Goal: Task Accomplishment & Management: Complete application form

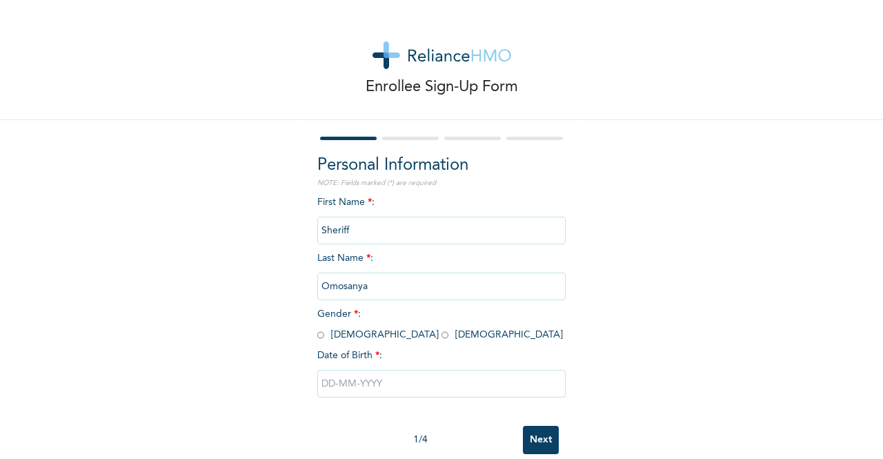
scroll to position [28, 0]
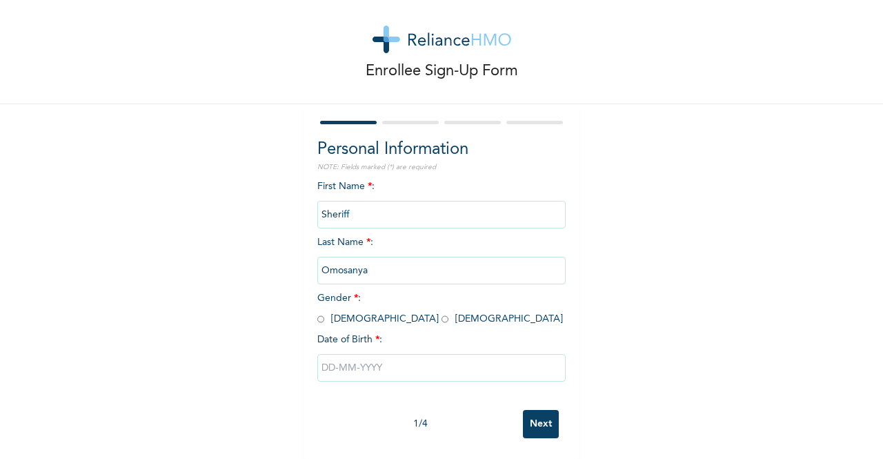
click at [317, 312] on input "radio" at bounding box center [320, 318] width 7 height 13
radio input "true"
click at [349, 355] on input "text" at bounding box center [441, 368] width 248 height 28
select select "8"
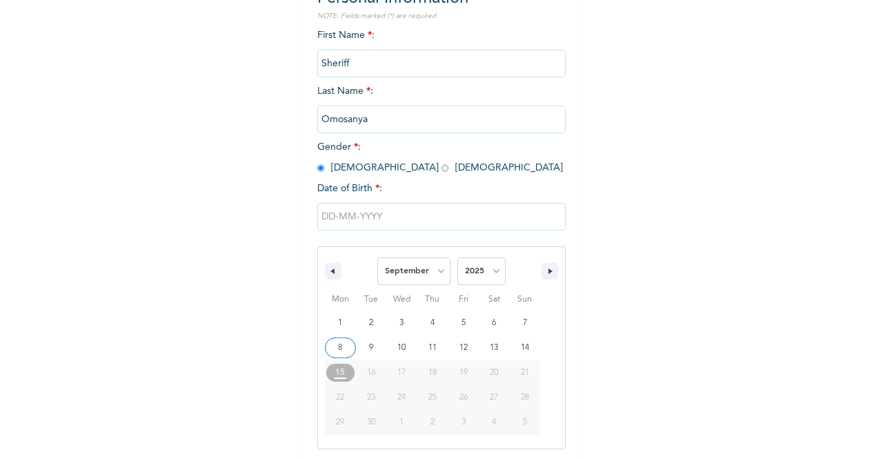
scroll to position [169, 0]
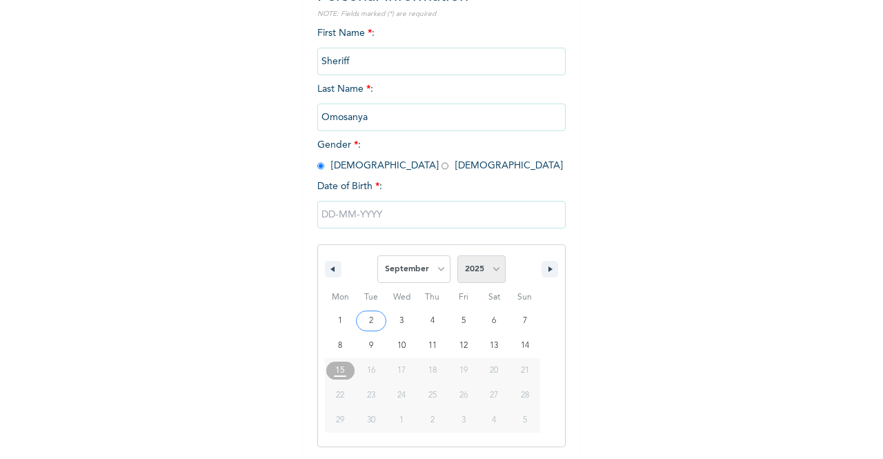
click at [483, 270] on select "2025 2024 2023 2022 2021 2020 2019 2018 2017 2016 2015 2014 2013 2012 2011 2010…" at bounding box center [481, 269] width 48 height 28
select select "1998"
click at [457, 257] on select "2025 2024 2023 2022 2021 2020 2019 2018 2017 2016 2015 2014 2013 2012 2011 2010…" at bounding box center [481, 269] width 48 height 28
click at [436, 270] on select "January February March April May June July August September October November De…" at bounding box center [413, 269] width 73 height 28
select select "3"
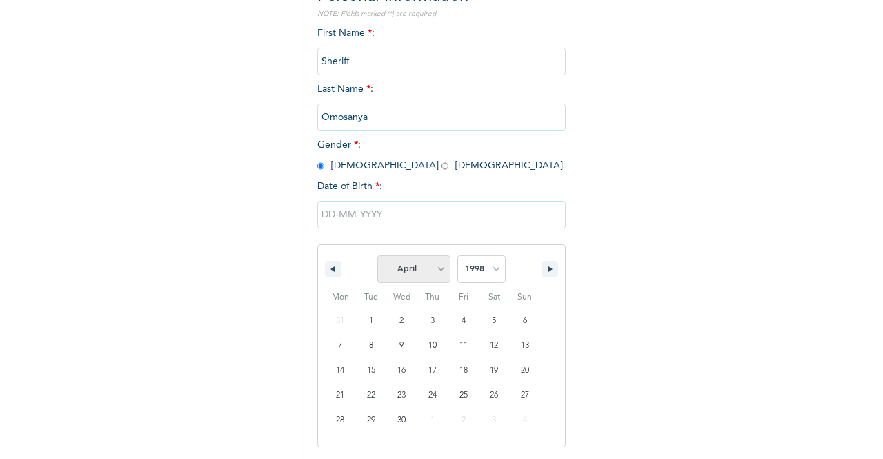
click at [377, 257] on select "January February March April May June July August September October November De…" at bounding box center [413, 269] width 73 height 28
type input "[DATE]"
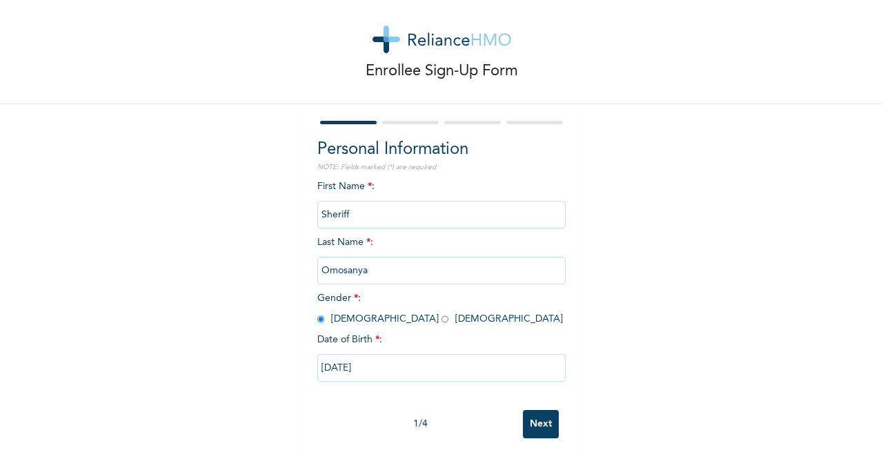
scroll to position [28, 0]
click at [533, 410] on input "Next" at bounding box center [541, 424] width 36 height 28
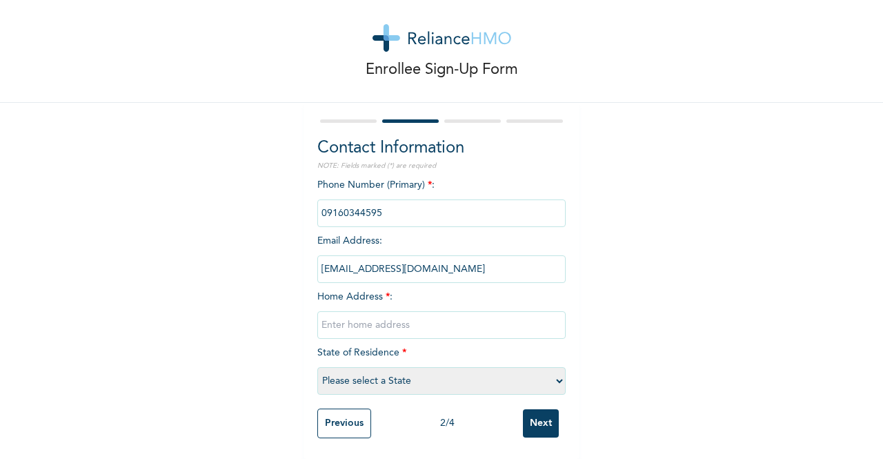
click at [389, 311] on input "text" at bounding box center [441, 325] width 248 height 28
type input "House 40 daily times estate [GEOGRAPHIC_DATA] ,[GEOGRAPHIC_DATA]."
click at [422, 378] on select "Please select a State [PERSON_NAME] (FCT) [PERSON_NAME] Ibom [GEOGRAPHIC_DATA] …" at bounding box center [441, 381] width 248 height 28
select select "25"
click at [317, 367] on select "Please select a State [PERSON_NAME] (FCT) [PERSON_NAME] Ibom [GEOGRAPHIC_DATA] …" at bounding box center [441, 381] width 248 height 28
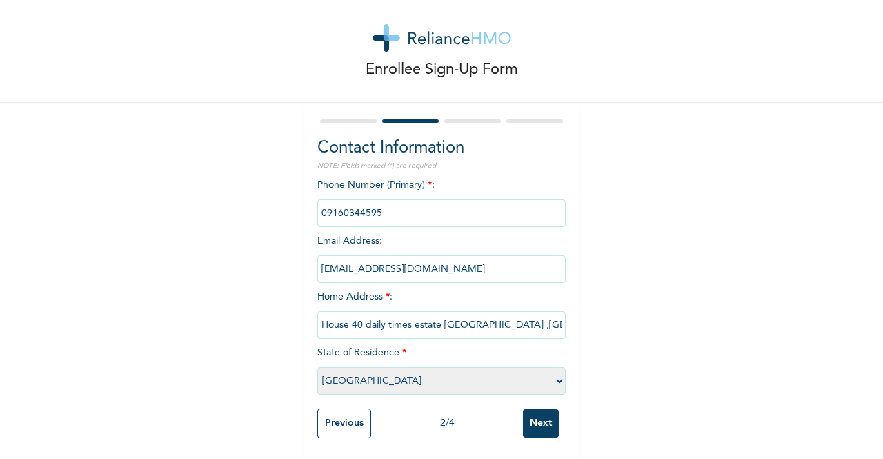
scroll to position [29, 0]
click at [528, 409] on input "Next" at bounding box center [541, 423] width 36 height 28
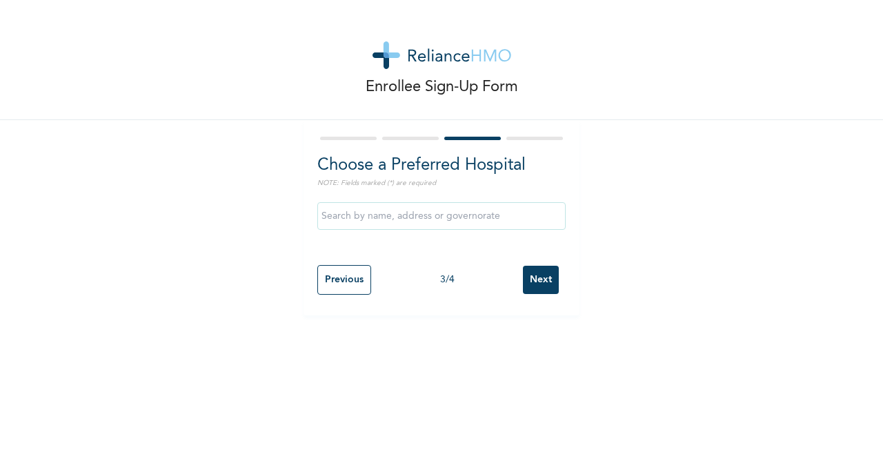
scroll to position [0, 0]
click at [368, 215] on input "text" at bounding box center [441, 216] width 248 height 28
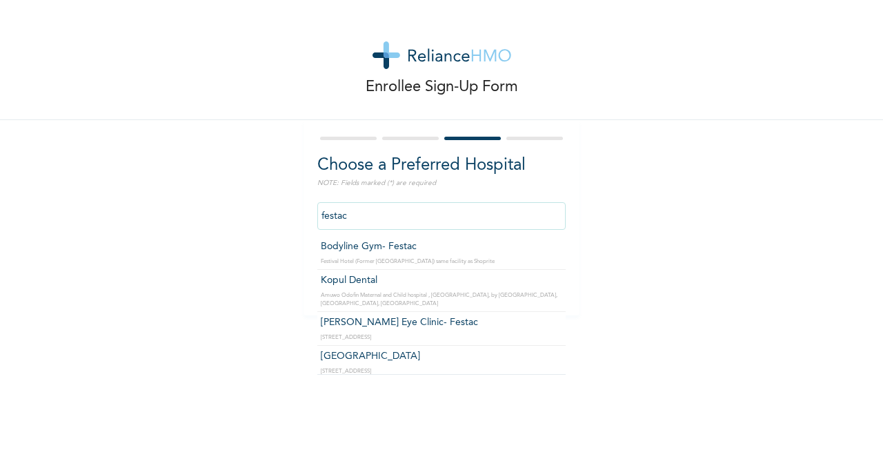
scroll to position [484, 0]
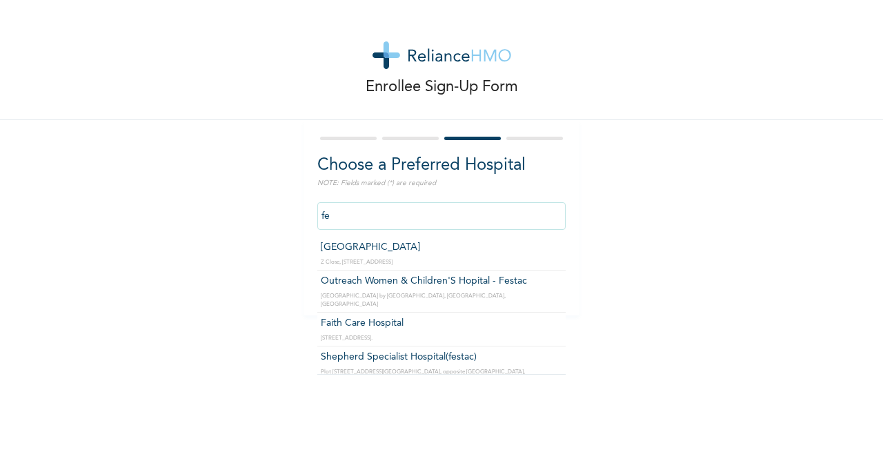
type input "f"
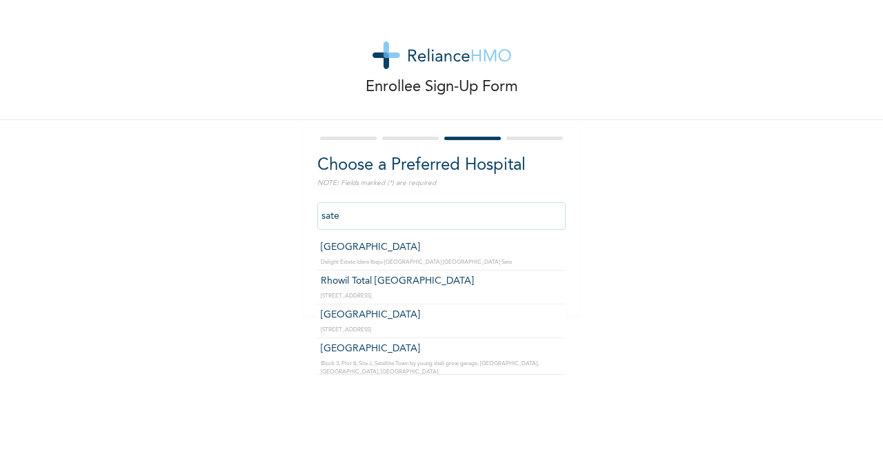
type input "Rhowil Total [GEOGRAPHIC_DATA]"
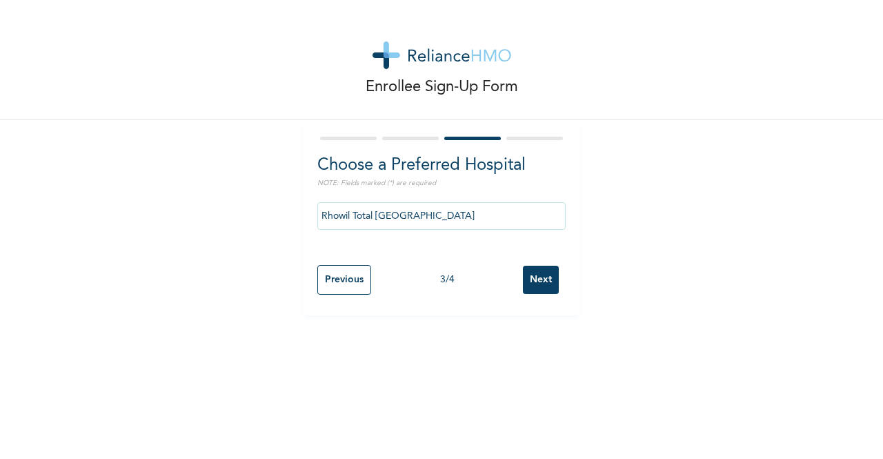
drag, startPoint x: 312, startPoint y: 277, endPoint x: 316, endPoint y: 212, distance: 64.3
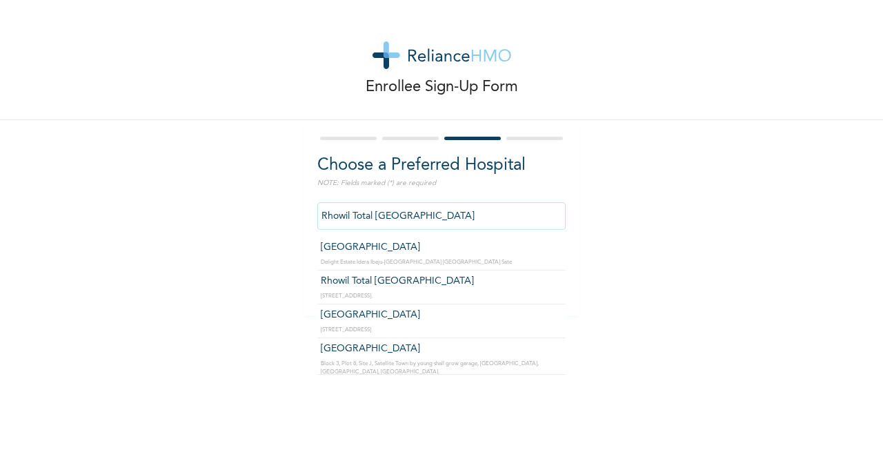
drag, startPoint x: 316, startPoint y: 212, endPoint x: 464, endPoint y: 217, distance: 148.3
click at [464, 217] on input "Rhowil Total [GEOGRAPHIC_DATA]" at bounding box center [441, 216] width 248 height 28
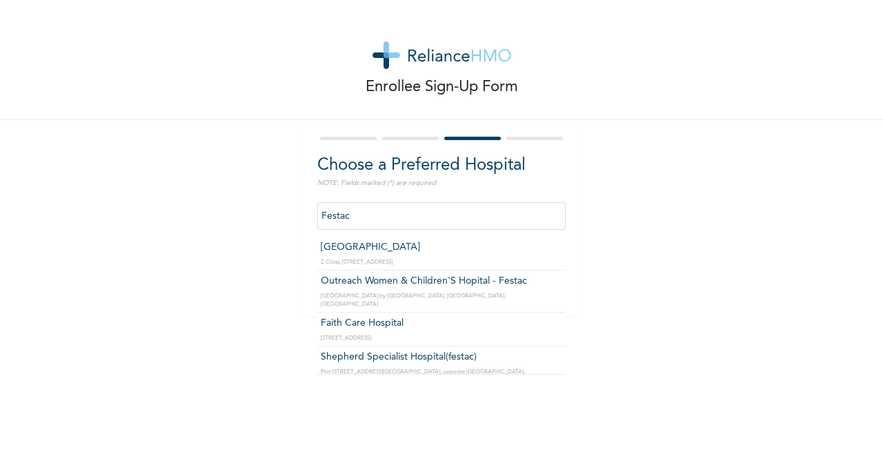
type input "[GEOGRAPHIC_DATA]"
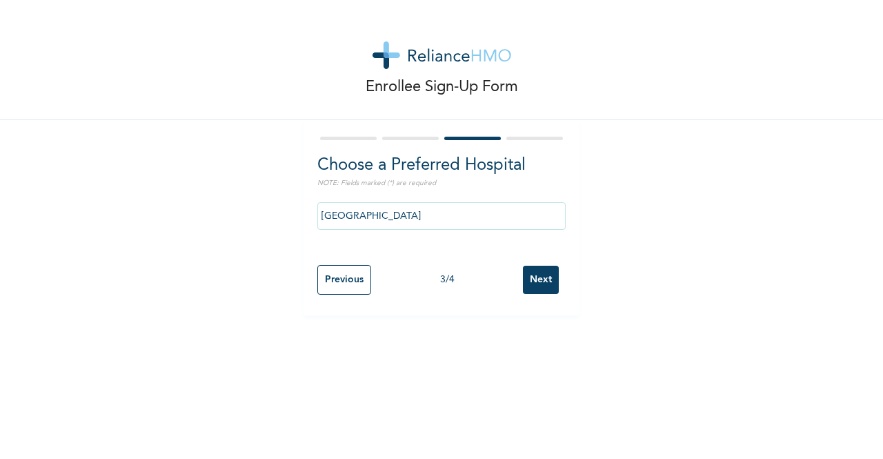
click at [530, 279] on input "Next" at bounding box center [541, 279] width 36 height 28
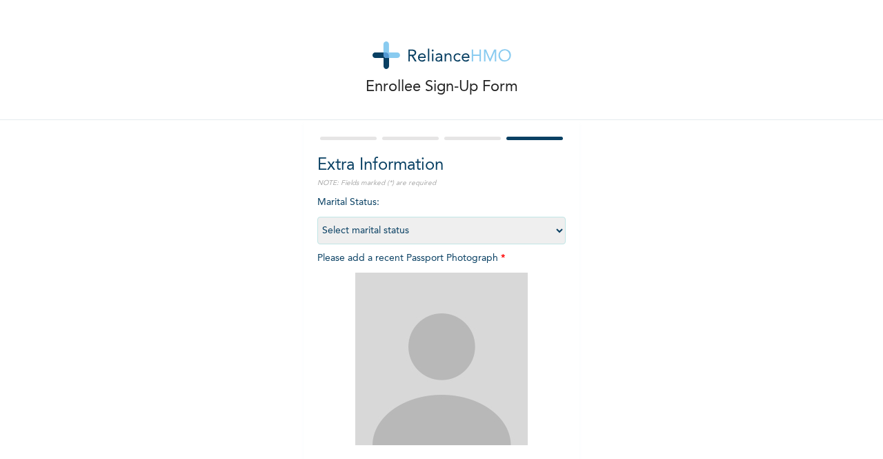
click at [502, 232] on select "Select marital status [DEMOGRAPHIC_DATA] Married [DEMOGRAPHIC_DATA] Widow/[DEMO…" at bounding box center [441, 231] width 248 height 28
select select "1"
click at [317, 217] on select "Select marital status [DEMOGRAPHIC_DATA] Married [DEMOGRAPHIC_DATA] Widow/[DEMO…" at bounding box center [441, 231] width 248 height 28
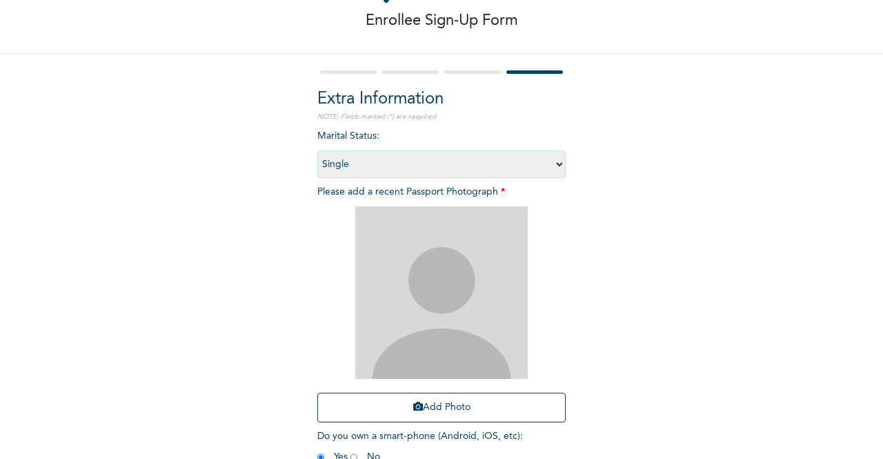
scroll to position [47, 0]
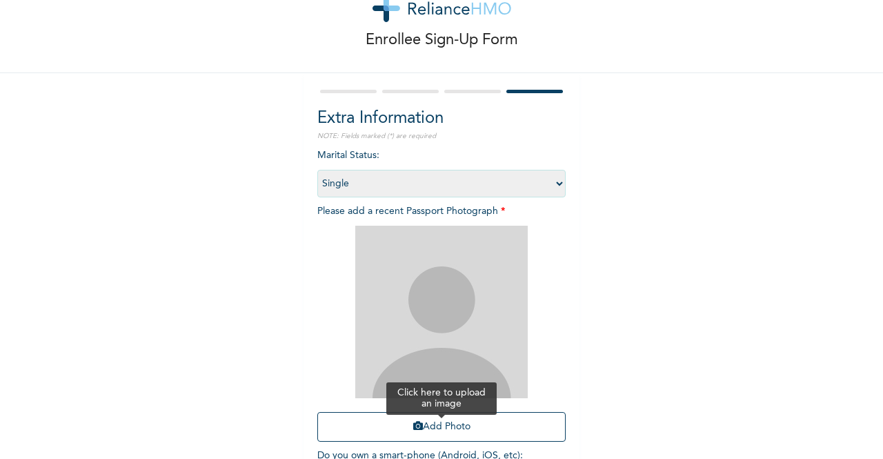
click at [448, 427] on button "Add Photo" at bounding box center [441, 427] width 248 height 30
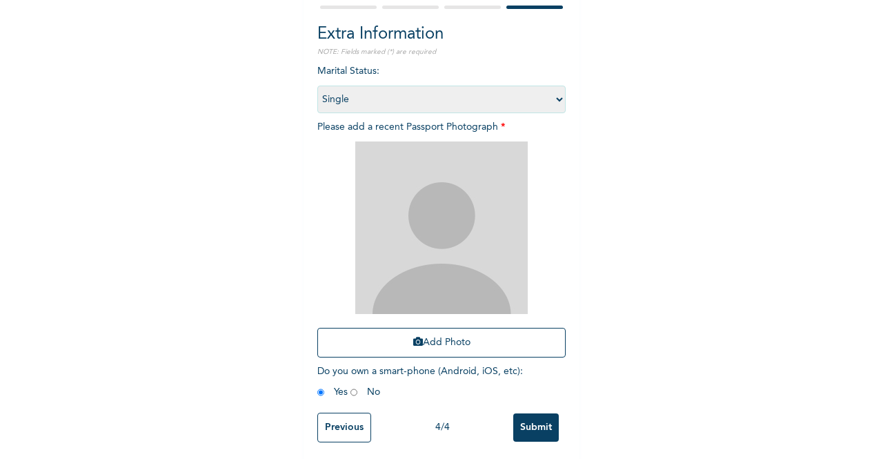
scroll to position [146, 0]
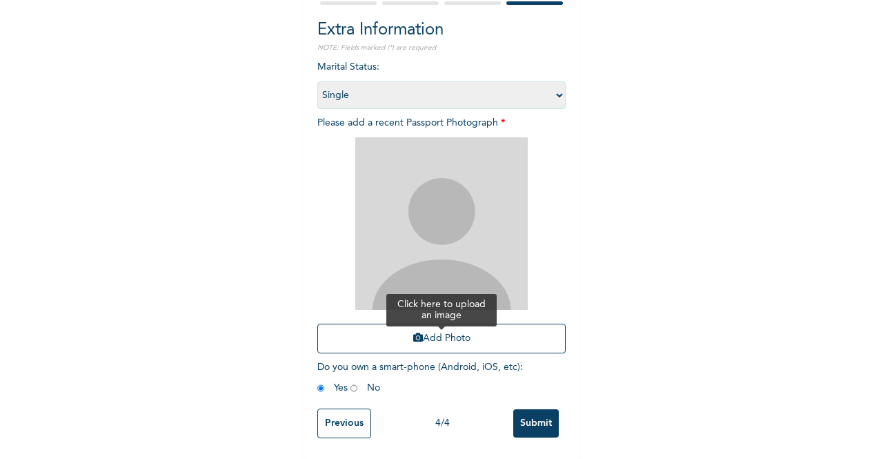
click at [450, 328] on button "Add Photo" at bounding box center [441, 338] width 248 height 30
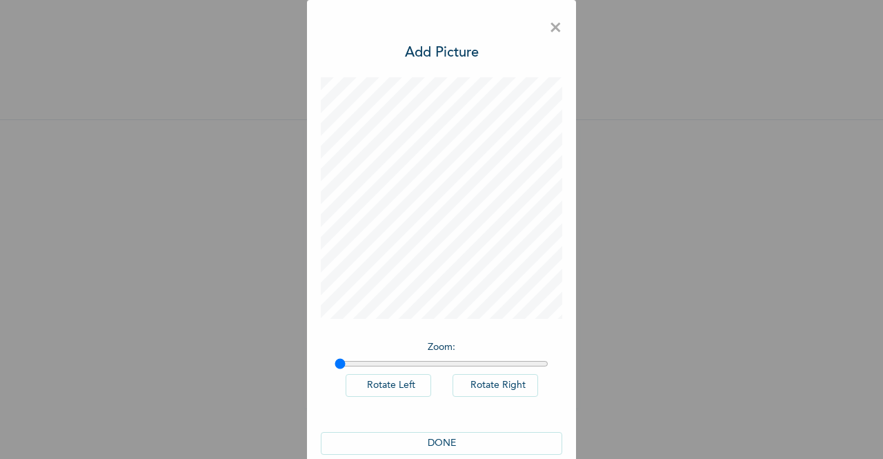
click at [554, 28] on span "×" at bounding box center [555, 28] width 13 height 29
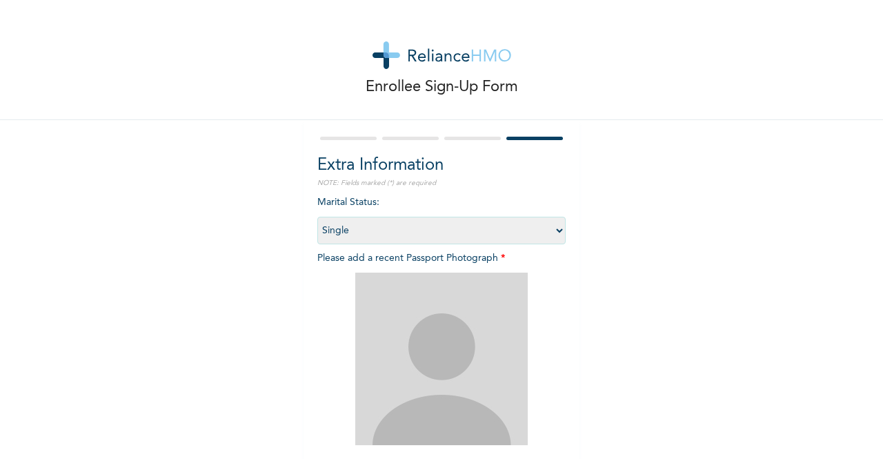
scroll to position [137, 0]
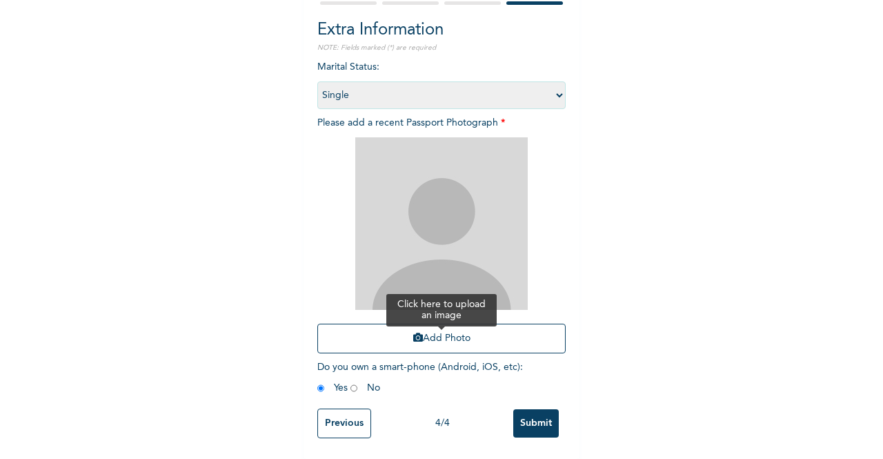
click at [419, 344] on button "Add Photo" at bounding box center [441, 338] width 248 height 30
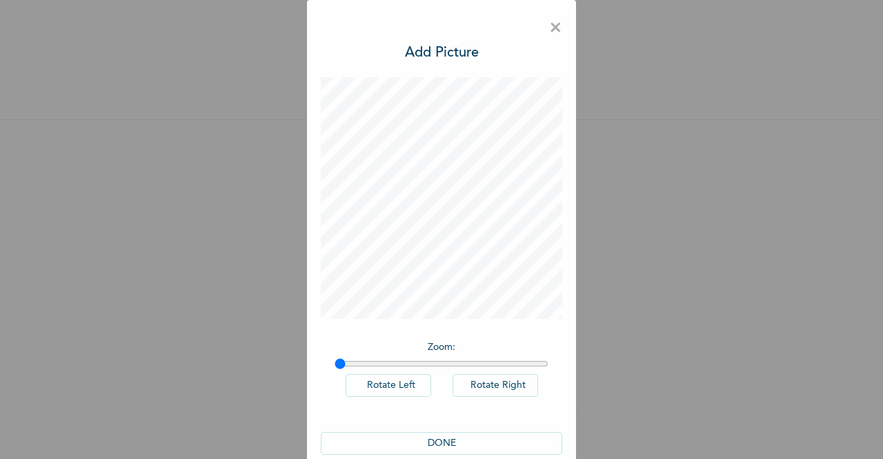
click at [549, 31] on span "×" at bounding box center [555, 28] width 13 height 29
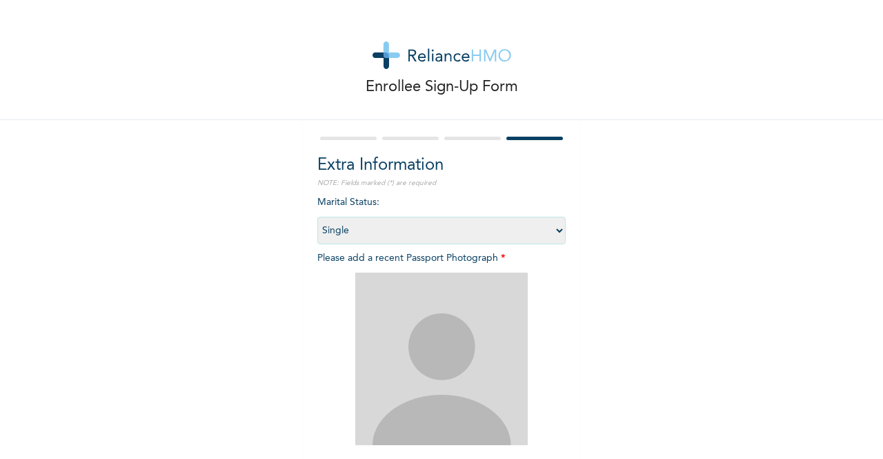
scroll to position [121, 0]
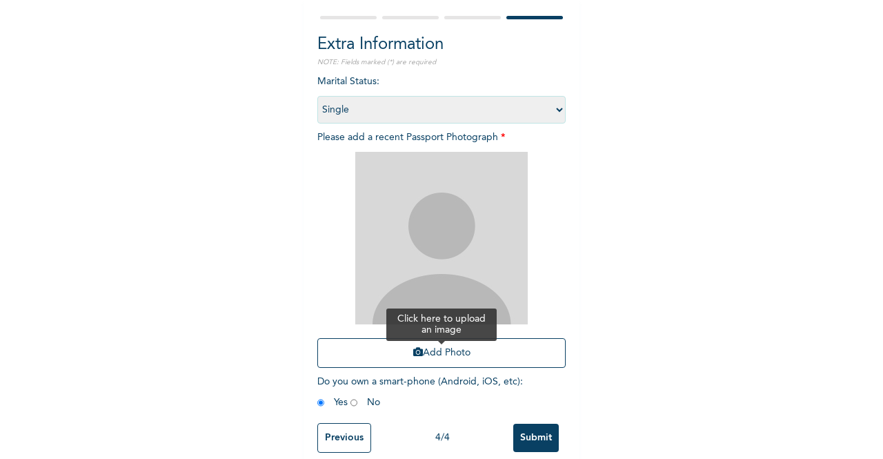
click at [429, 354] on button "Add Photo" at bounding box center [441, 353] width 248 height 30
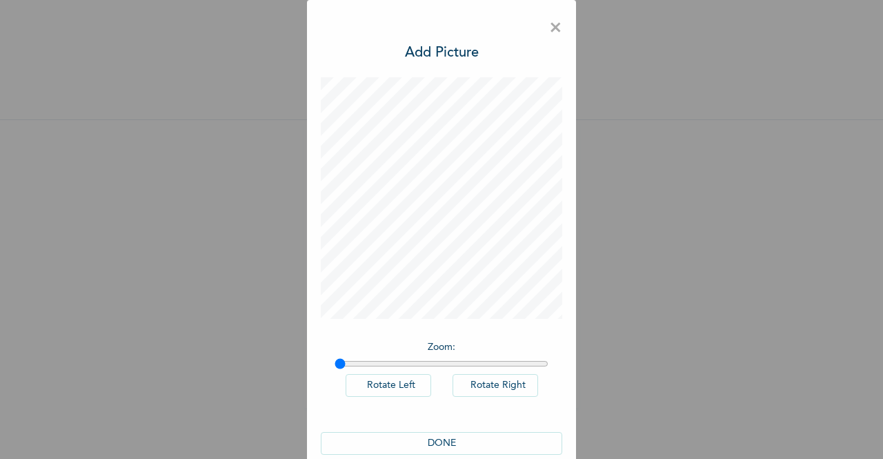
scroll to position [0, 0]
click at [549, 29] on span "×" at bounding box center [555, 28] width 13 height 29
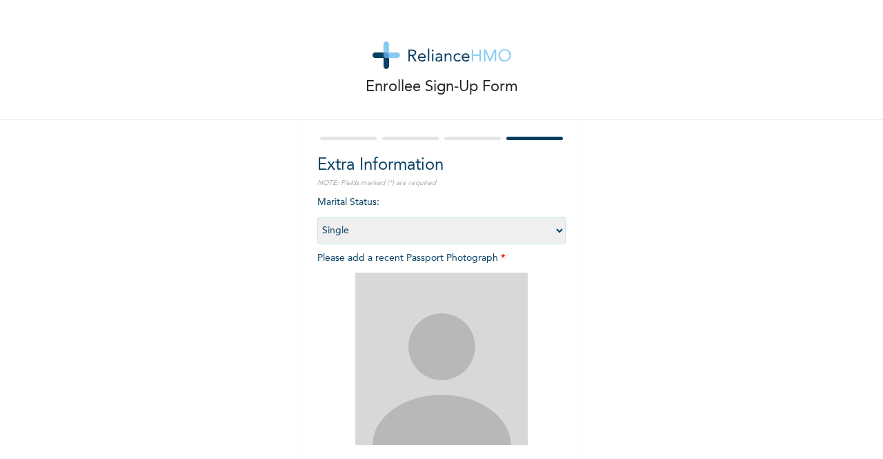
scroll to position [146, 0]
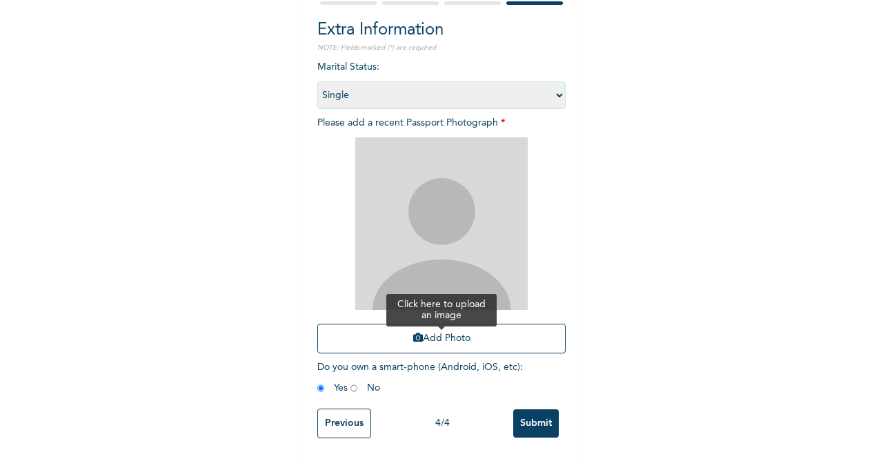
click at [423, 326] on button "Add Photo" at bounding box center [441, 338] width 248 height 30
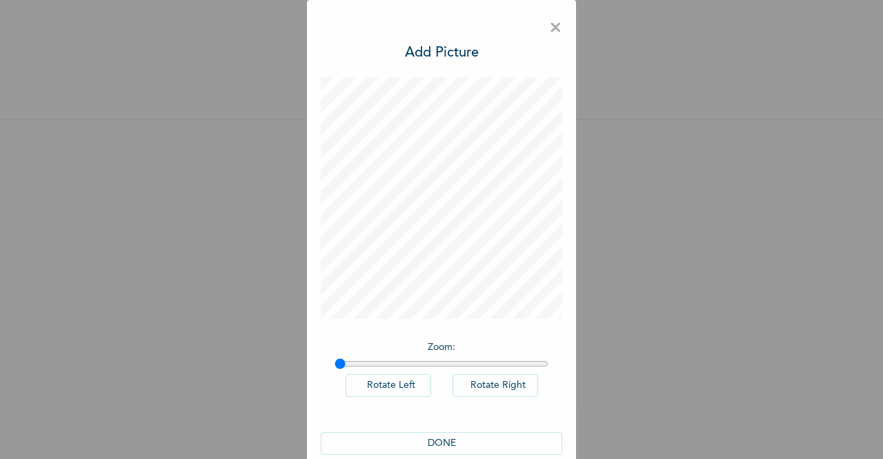
drag, startPoint x: 334, startPoint y: 359, endPoint x: 326, endPoint y: 348, distance: 13.4
click at [334, 358] on input "range" at bounding box center [441, 363] width 214 height 11
click at [478, 384] on button "Rotate Right" at bounding box center [495, 385] width 86 height 23
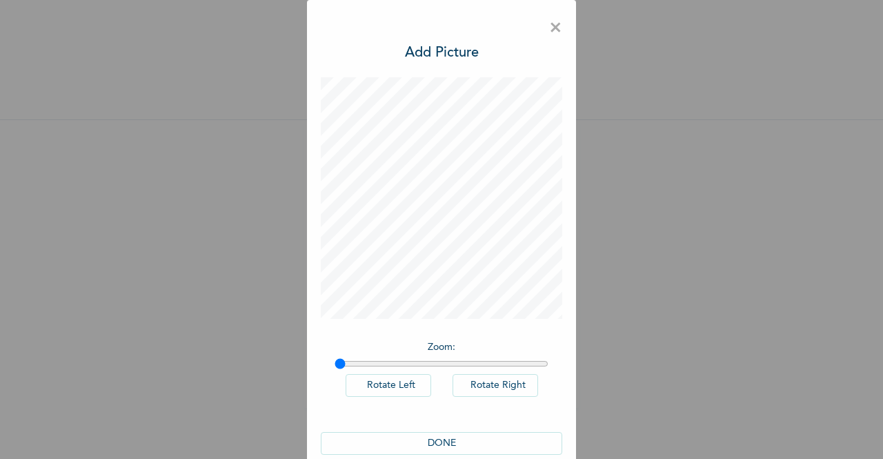
click at [478, 384] on button "Rotate Right" at bounding box center [495, 385] width 86 height 23
click at [406, 363] on input "range" at bounding box center [441, 363] width 214 height 11
click at [341, 361] on input "range" at bounding box center [441, 363] width 214 height 11
click at [336, 361] on input "range" at bounding box center [441, 363] width 214 height 11
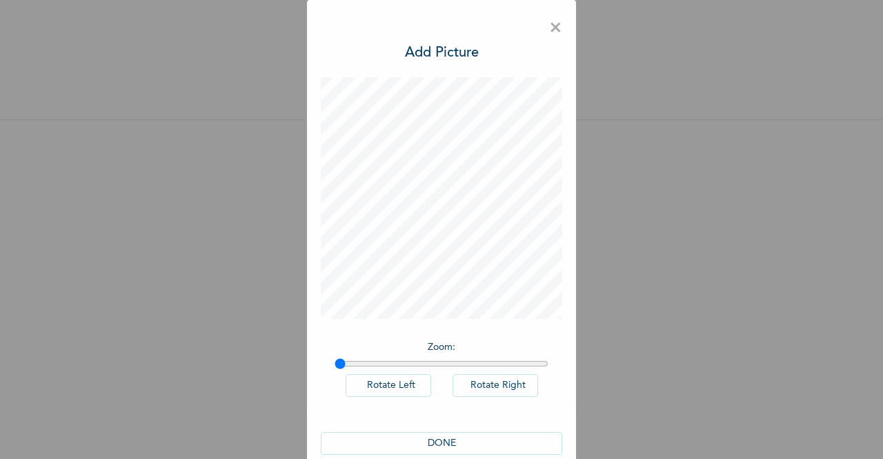
drag, startPoint x: 336, startPoint y: 361, endPoint x: 330, endPoint y: 363, distance: 7.2
type input "1"
click at [334, 363] on input "range" at bounding box center [441, 363] width 214 height 11
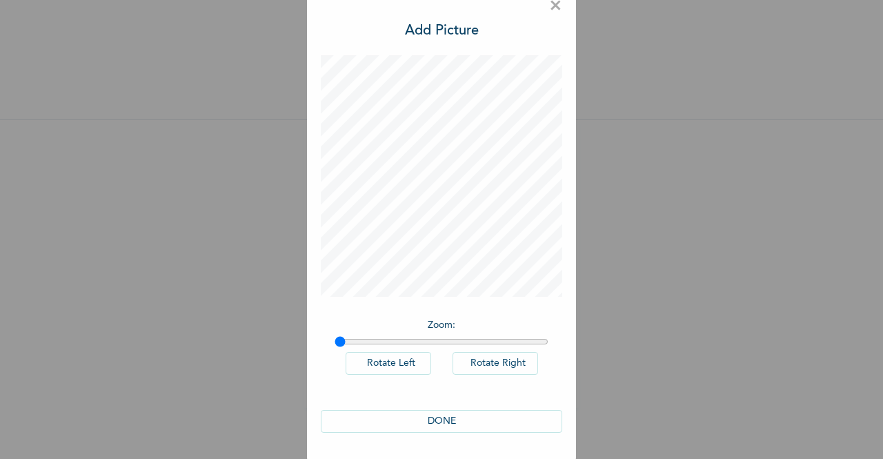
click at [445, 423] on button "DONE" at bounding box center [441, 421] width 241 height 23
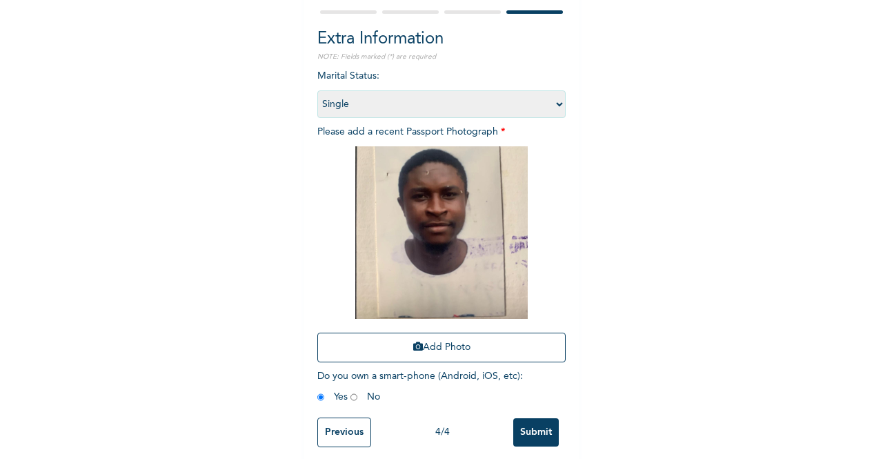
scroll to position [146, 0]
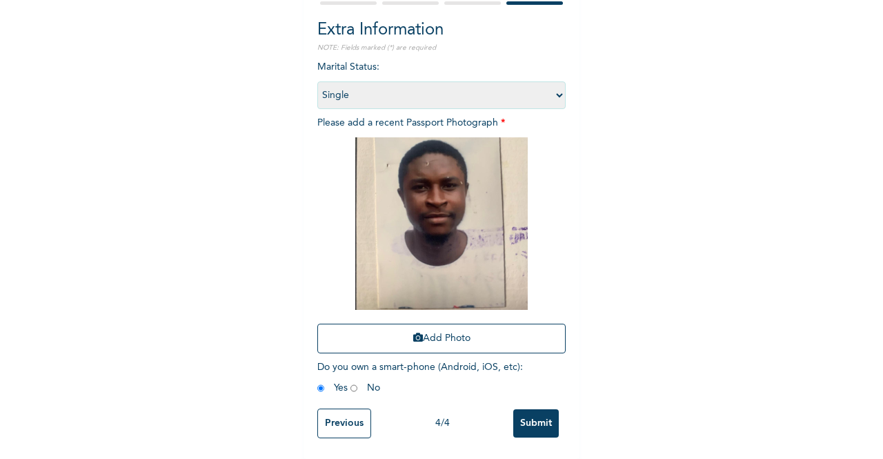
click at [534, 413] on input "Submit" at bounding box center [536, 423] width 46 height 28
